Goal: Navigation & Orientation: Find specific page/section

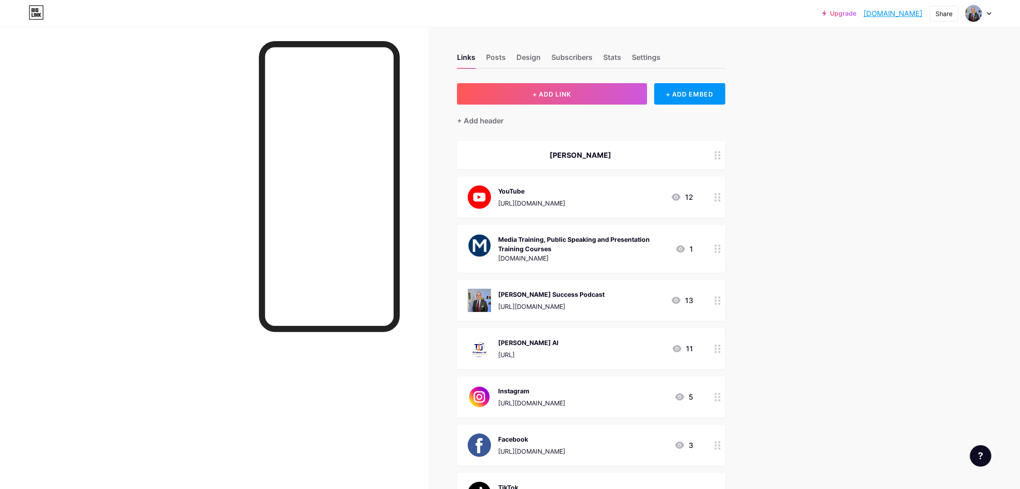
click at [565, 195] on div "YouTube [URL][DOMAIN_NAME]" at bounding box center [531, 197] width 67 height 23
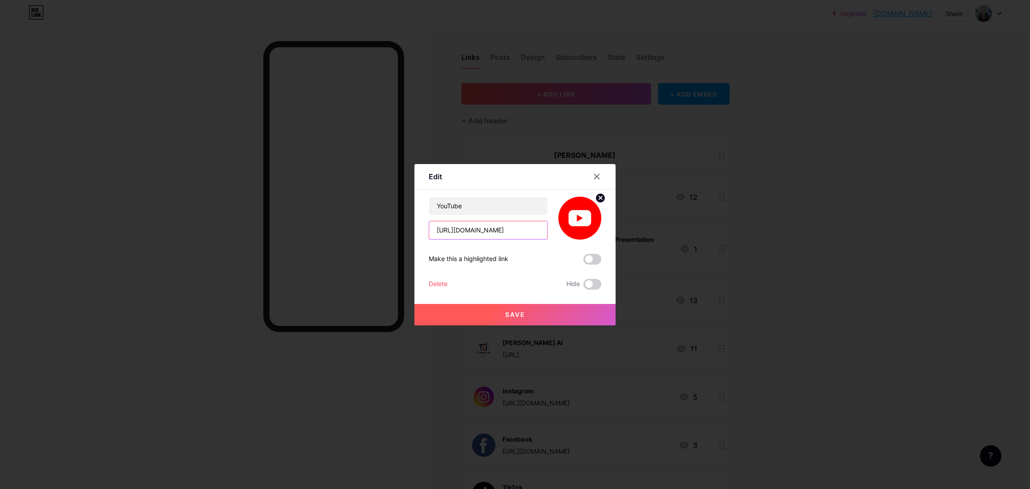
scroll to position [0, 33]
drag, startPoint x: 474, startPoint y: 232, endPoint x: 584, endPoint y: 233, distance: 110.4
click at [585, 233] on div "YouTube [URL][DOMAIN_NAME]" at bounding box center [515, 218] width 173 height 43
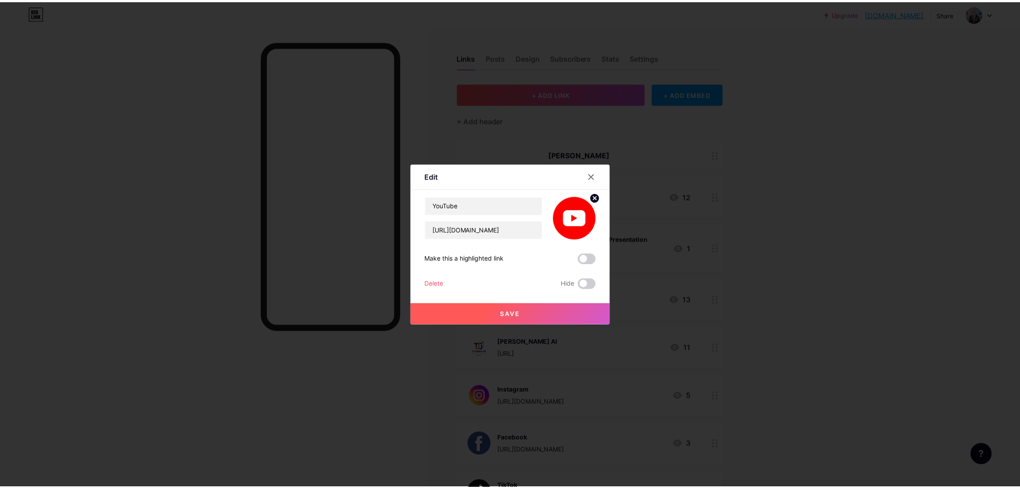
scroll to position [0, 0]
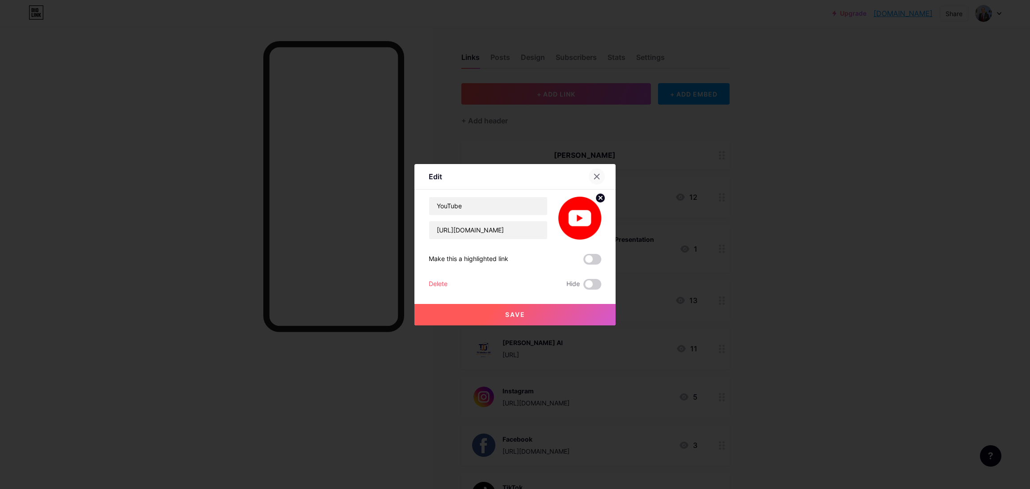
click at [600, 176] on div at bounding box center [597, 177] width 16 height 16
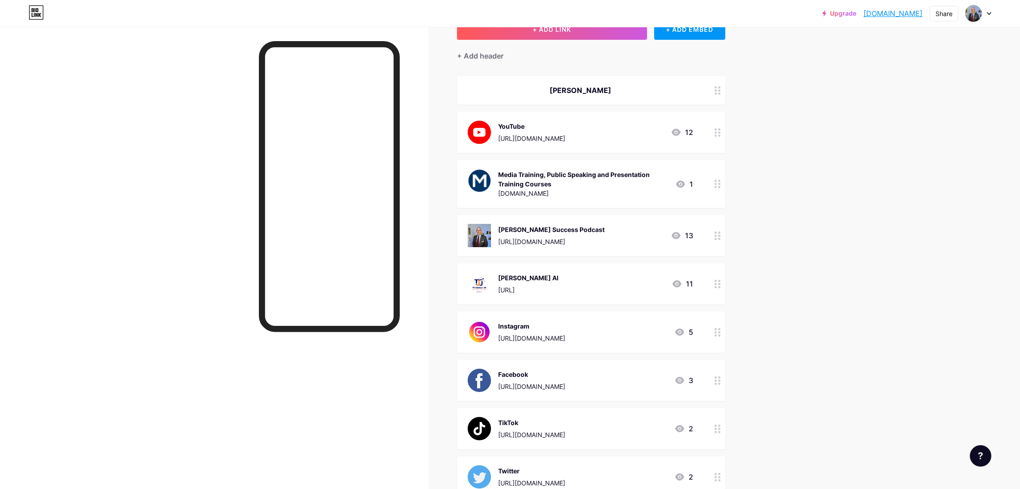
scroll to position [134, 0]
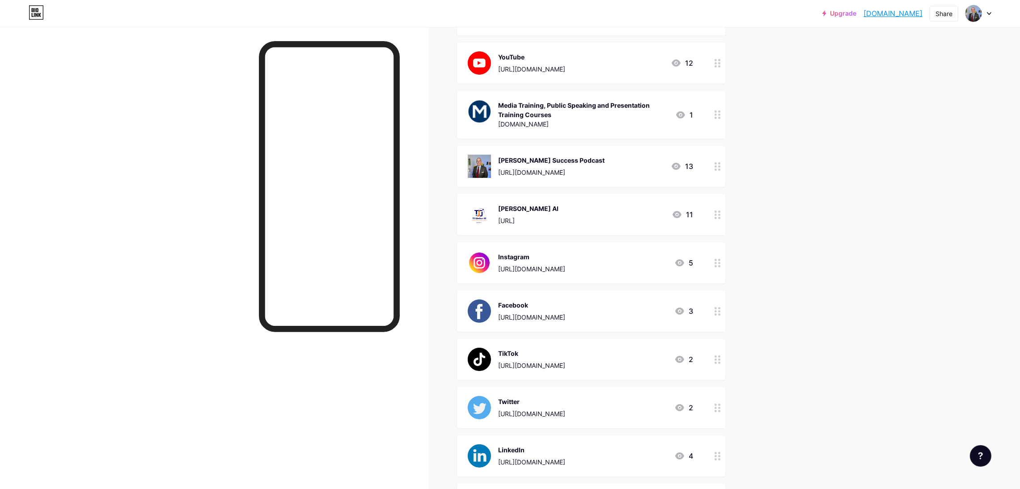
click at [643, 262] on div "Instagram [URL][DOMAIN_NAME] 5" at bounding box center [580, 262] width 225 height 23
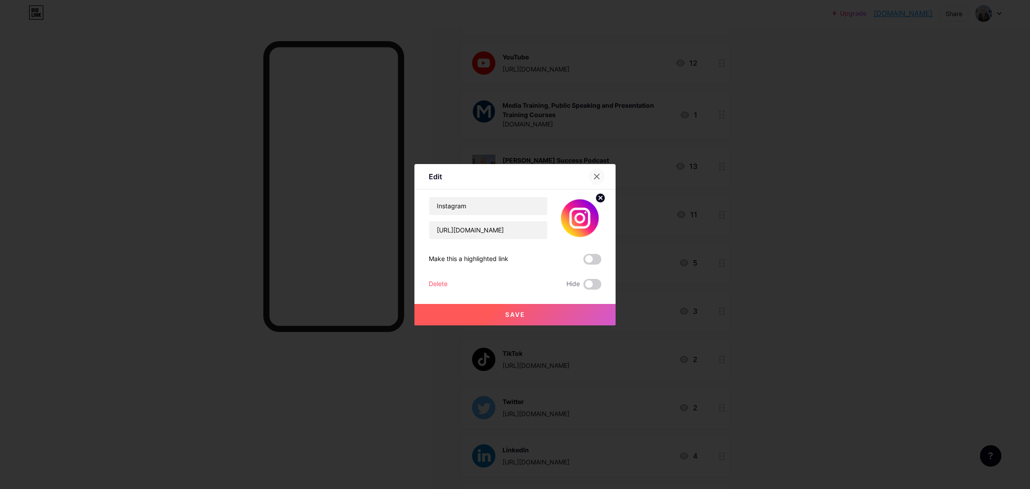
click at [601, 176] on div at bounding box center [597, 177] width 16 height 16
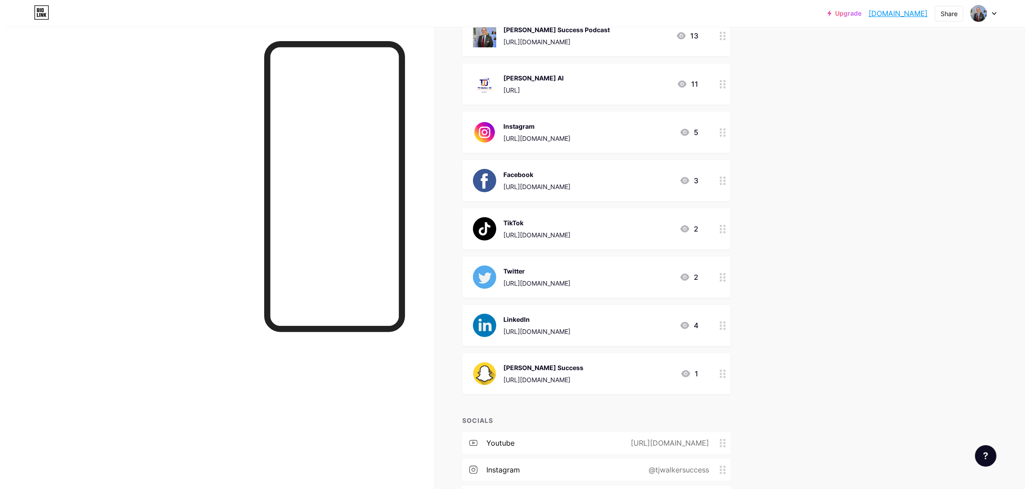
scroll to position [268, 0]
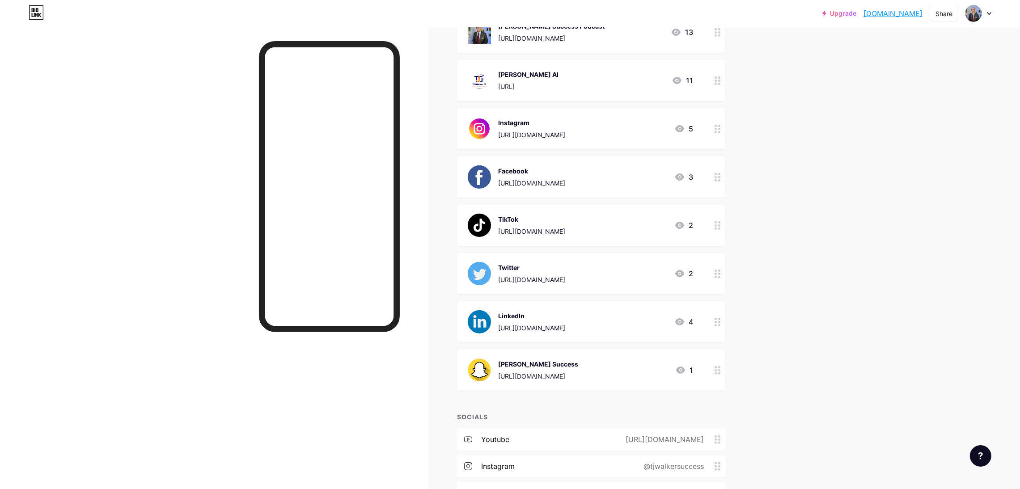
click at [614, 277] on div "Twitter [URL][DOMAIN_NAME] 2" at bounding box center [580, 273] width 225 height 23
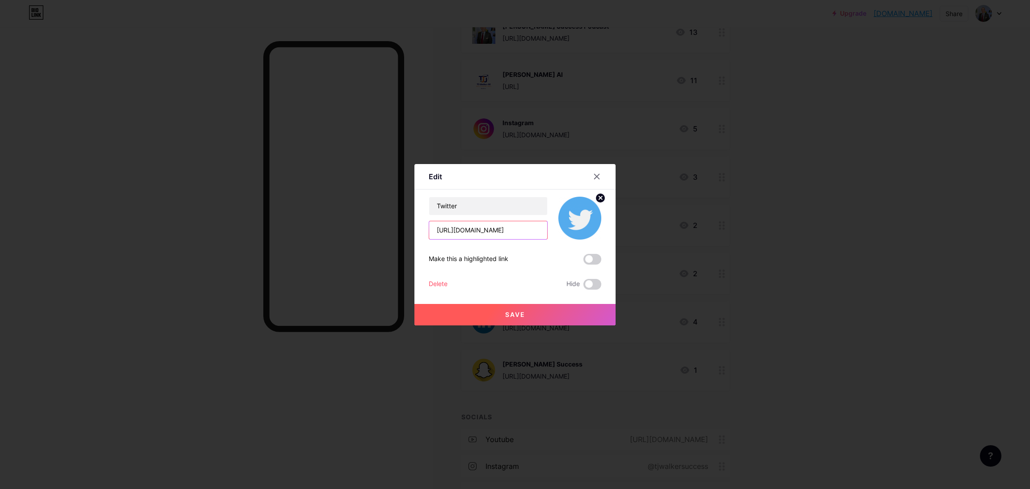
scroll to position [0, 0]
drag, startPoint x: 459, startPoint y: 229, endPoint x: 566, endPoint y: 237, distance: 107.6
click at [566, 237] on div "Twitter [URL][DOMAIN_NAME]" at bounding box center [515, 218] width 173 height 43
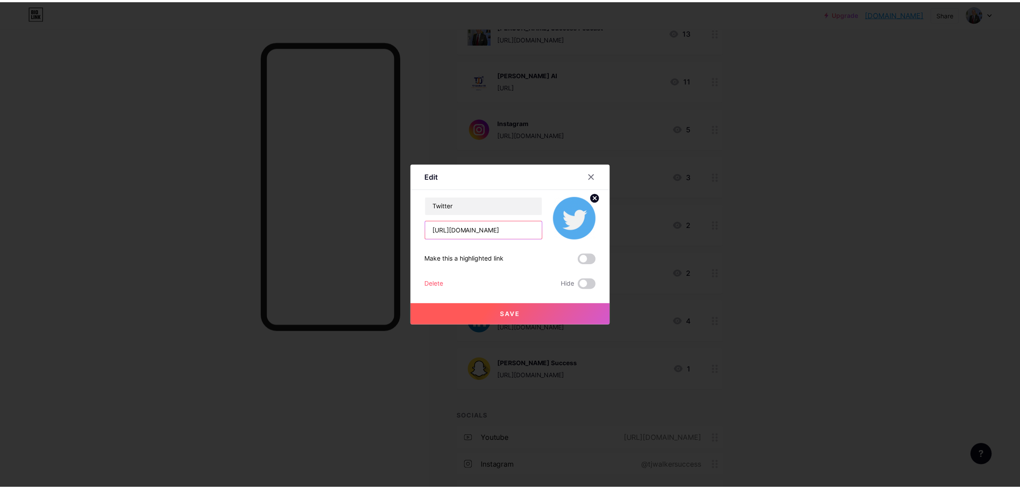
scroll to position [0, 0]
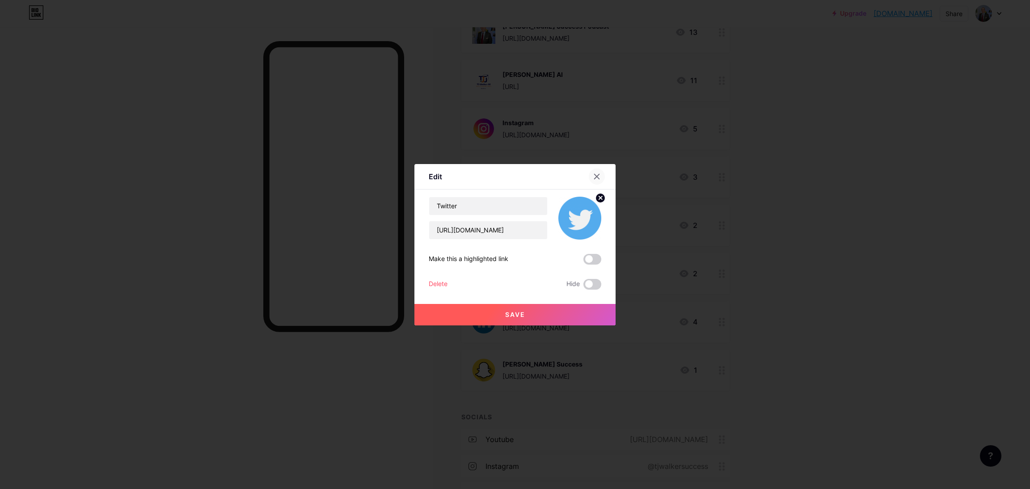
click at [598, 174] on icon at bounding box center [597, 176] width 5 height 5
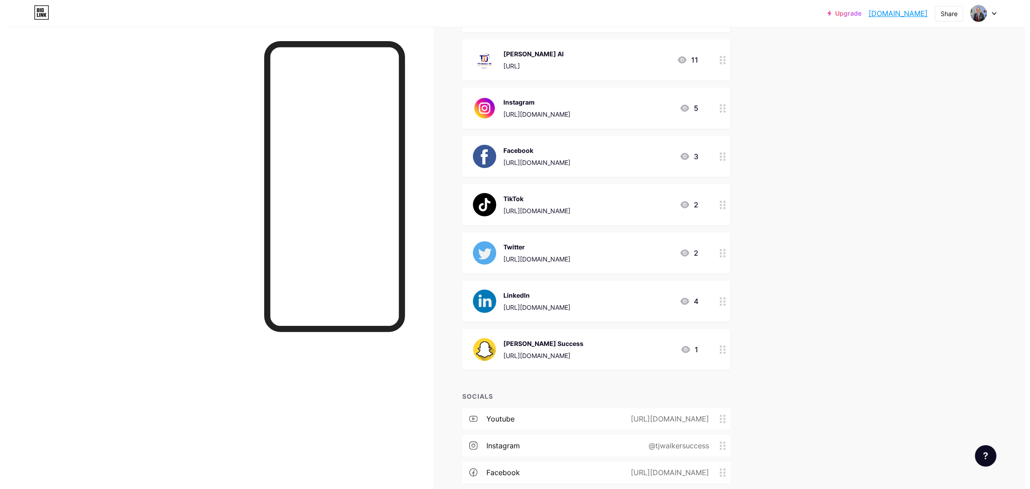
scroll to position [268, 0]
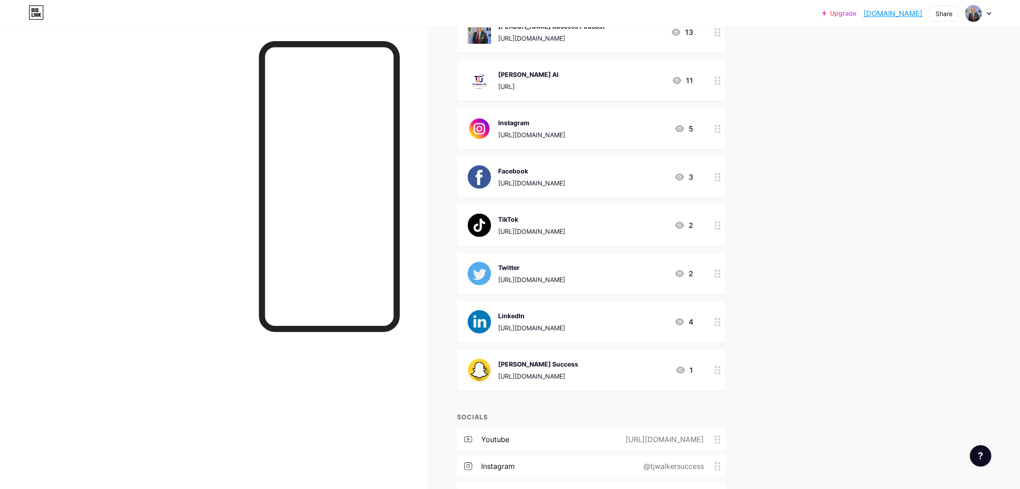
click at [565, 311] on div "LinkedIn" at bounding box center [531, 315] width 67 height 9
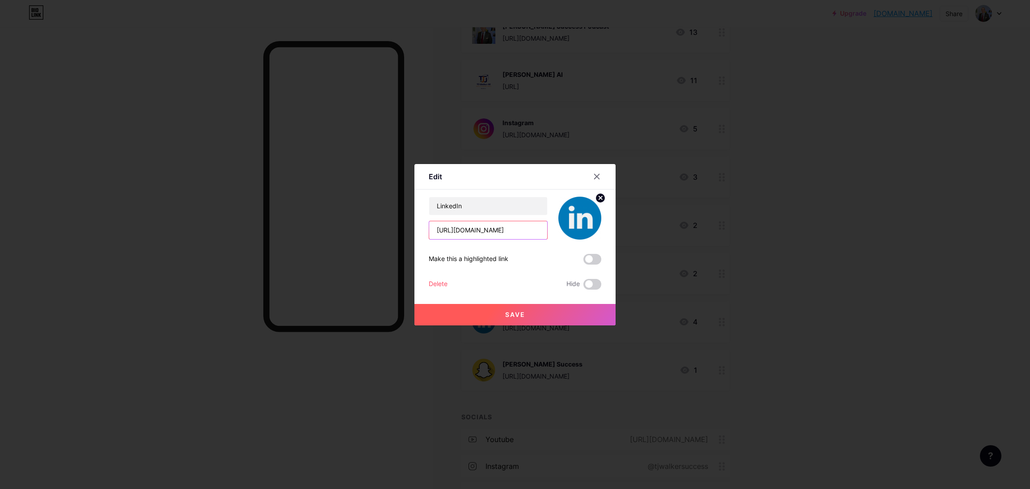
scroll to position [0, 51]
drag, startPoint x: 475, startPoint y: 230, endPoint x: 602, endPoint y: 234, distance: 127.1
click at [602, 234] on div "Edit Content YouTube Play YouTube video without leaving your page. ADD Vimeo Pl…" at bounding box center [515, 244] width 201 height 161
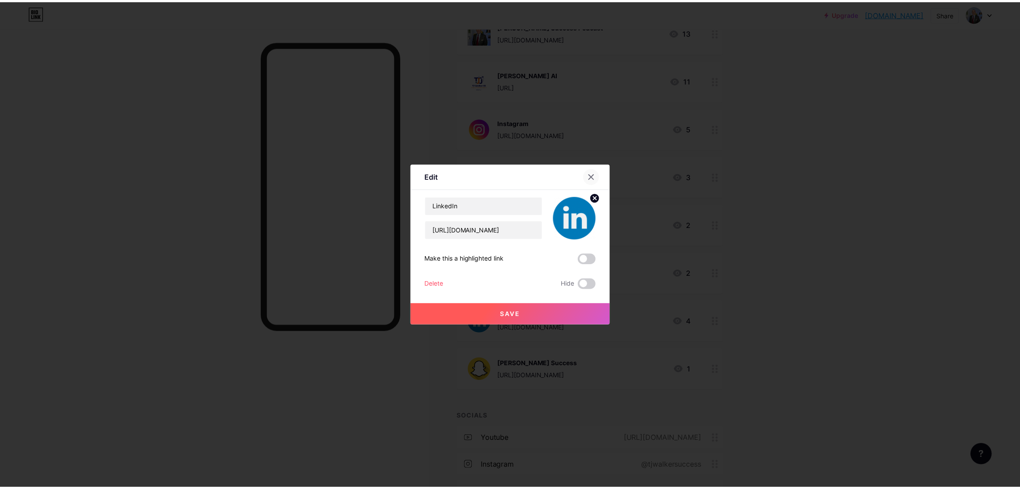
scroll to position [0, 0]
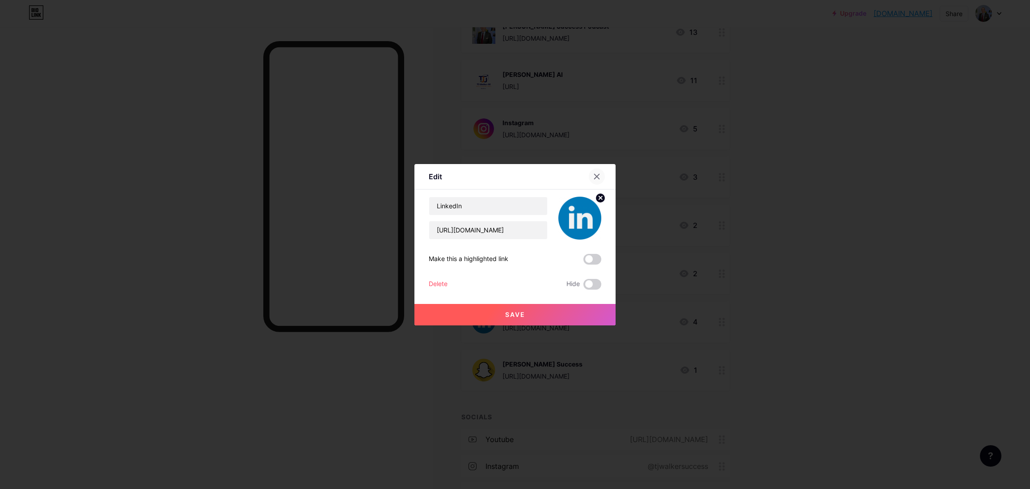
click at [596, 180] on icon at bounding box center [596, 176] width 7 height 7
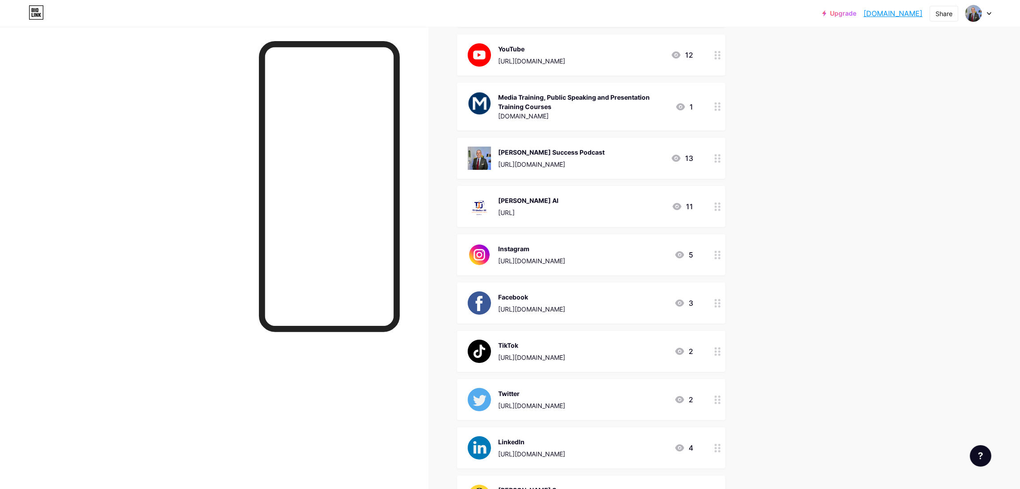
scroll to position [134, 0]
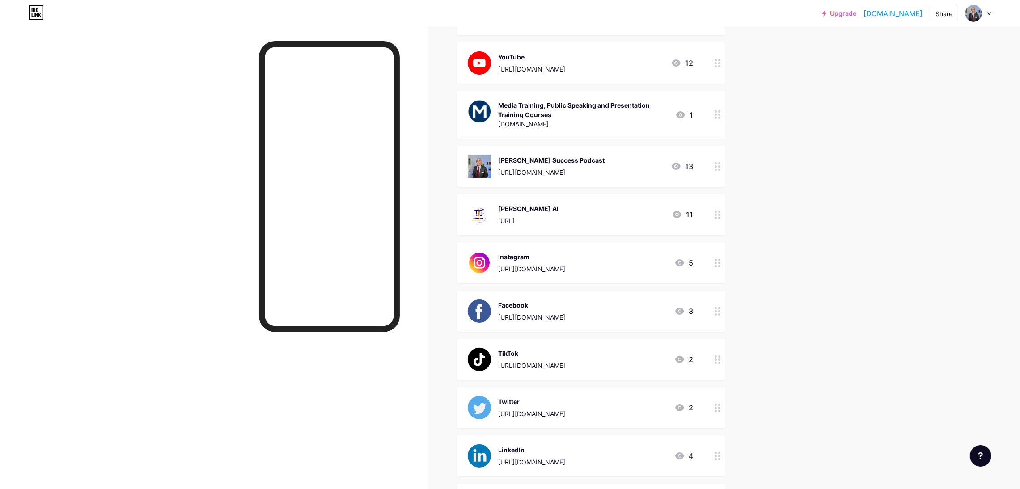
click at [595, 212] on div "[PERSON_NAME] AI [URL] 11" at bounding box center [580, 214] width 225 height 23
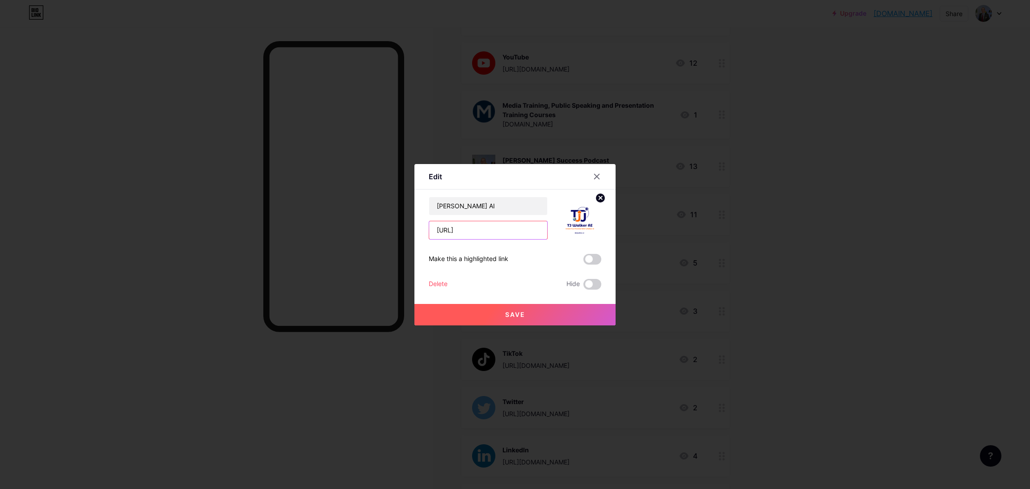
drag, startPoint x: 477, startPoint y: 228, endPoint x: 414, endPoint y: 227, distance: 63.1
click at [414, 227] on div "Edit Content YouTube Play YouTube video without leaving your page. ADD Vimeo Pl…" at bounding box center [515, 244] width 1030 height 489
click at [598, 178] on icon at bounding box center [597, 176] width 5 height 5
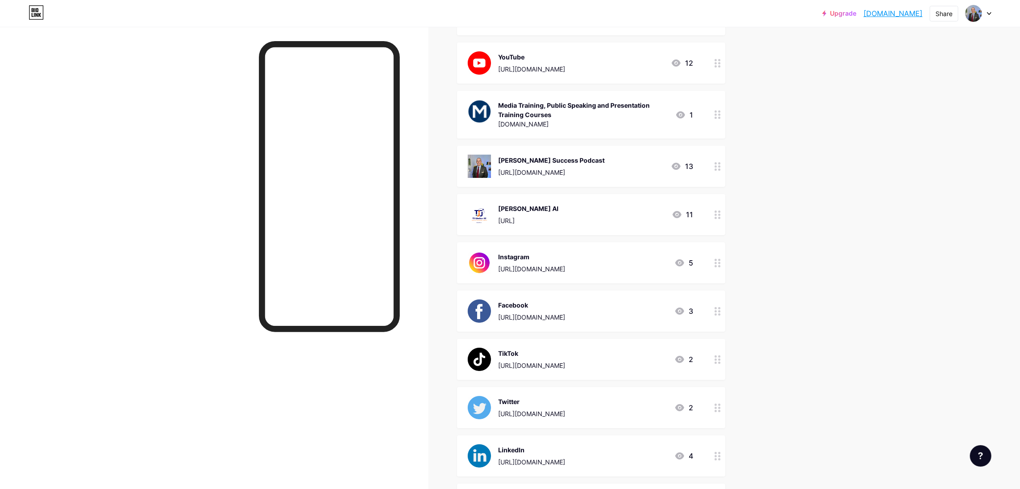
click at [164, 154] on div at bounding box center [214, 271] width 428 height 489
